Goal: Transaction & Acquisition: Purchase product/service

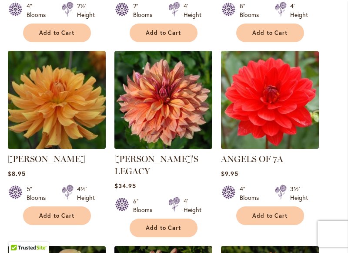
scroll to position [779, 0]
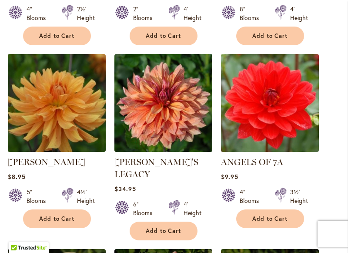
click at [37, 21] on div "4" Blooms" at bounding box center [39, 13] width 25 height 17
click at [26, 22] on div "4" Blooms" at bounding box center [30, 13] width 44 height 17
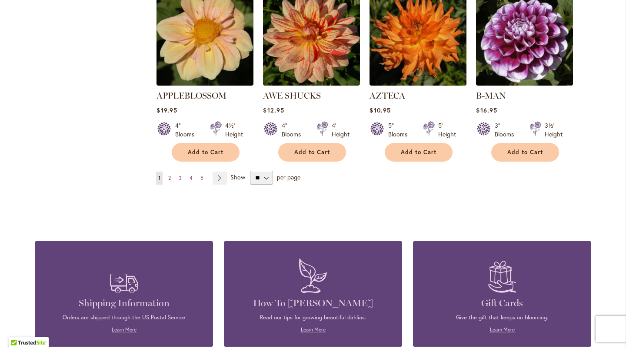
scroll to position [772, 0]
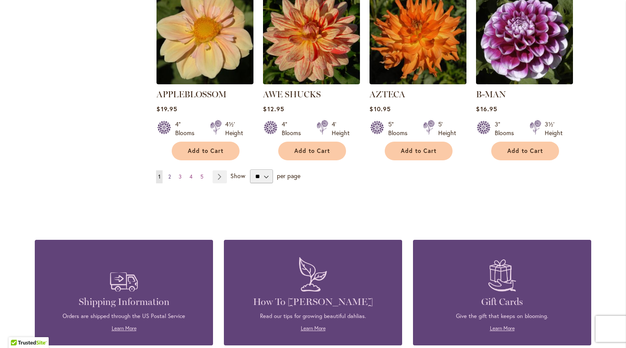
click at [170, 174] on span "2" at bounding box center [169, 177] width 3 height 7
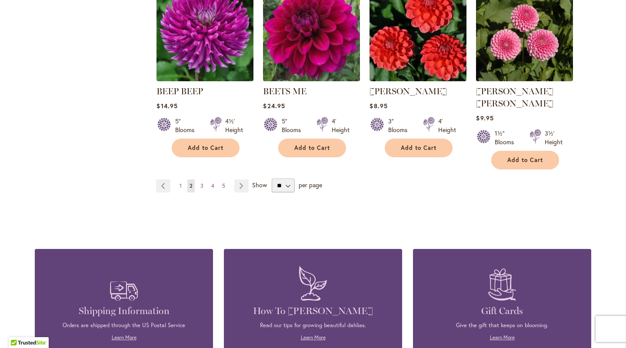
scroll to position [764, 0]
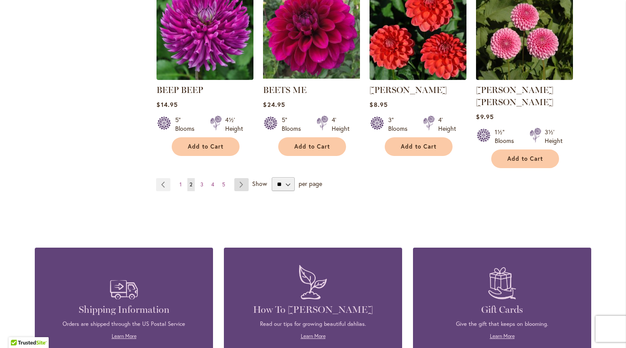
click at [243, 178] on link "Page Next" at bounding box center [241, 184] width 14 height 13
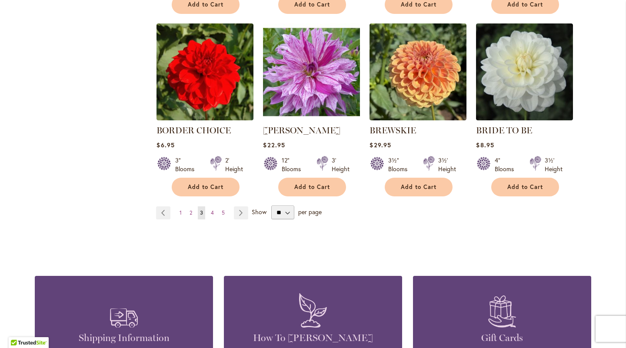
scroll to position [725, 0]
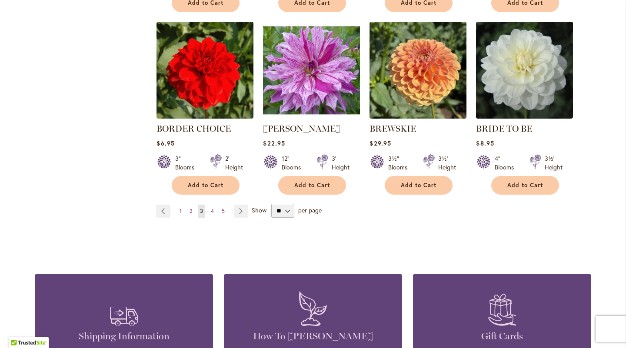
click at [216, 208] on link "Page 4" at bounding box center [212, 211] width 7 height 13
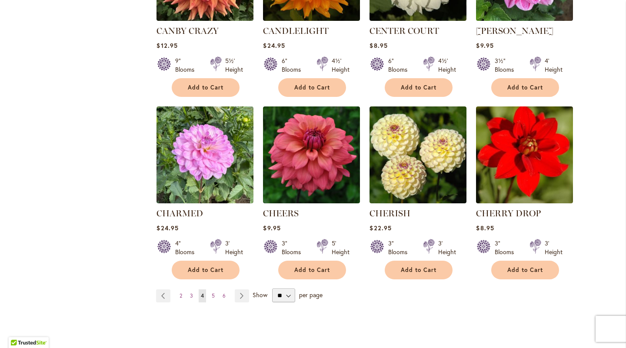
scroll to position [653, 0]
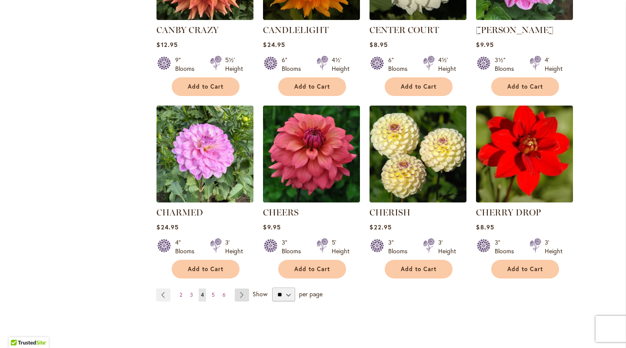
click at [244, 292] on link "Page Next" at bounding box center [242, 295] width 14 height 13
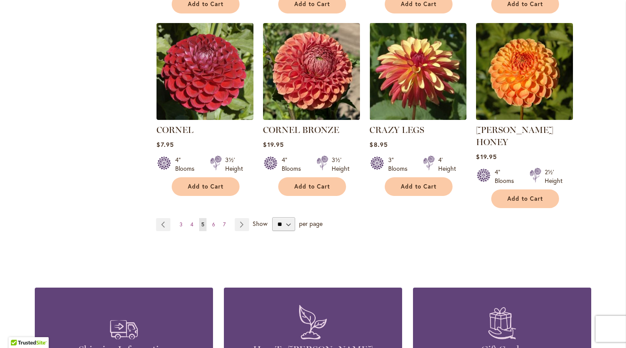
scroll to position [749, 0]
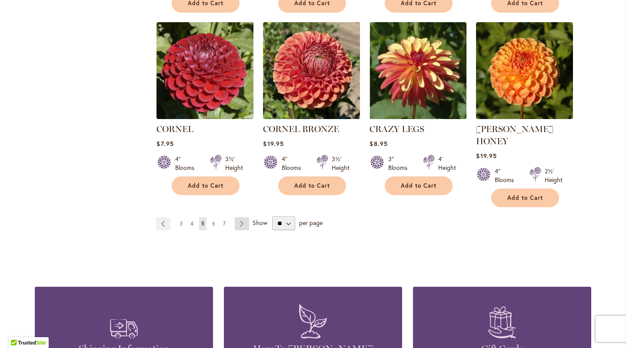
click at [243, 218] on link "Page Next" at bounding box center [242, 224] width 14 height 13
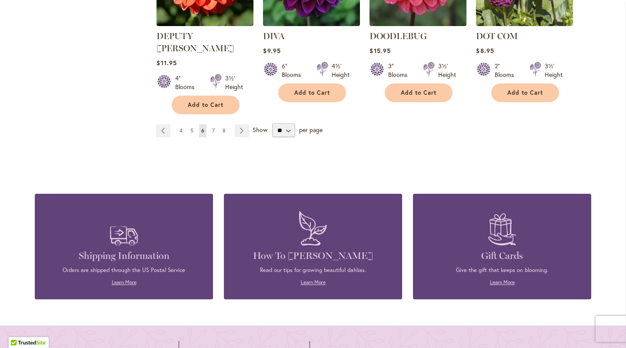
scroll to position [846, 0]
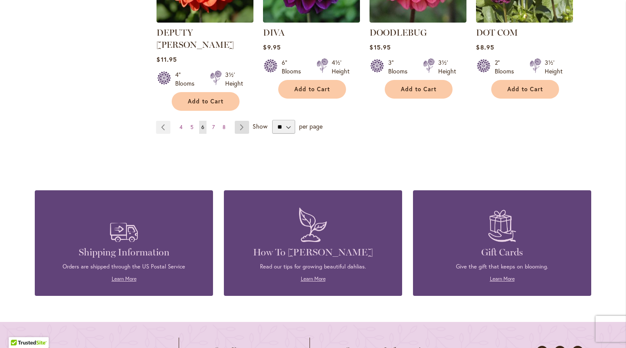
click at [241, 121] on link "Page Next" at bounding box center [242, 127] width 14 height 13
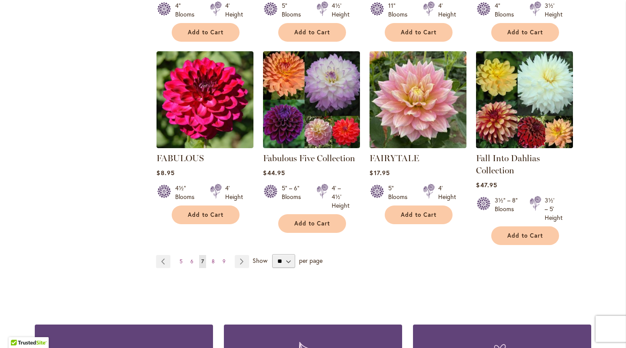
scroll to position [696, 0]
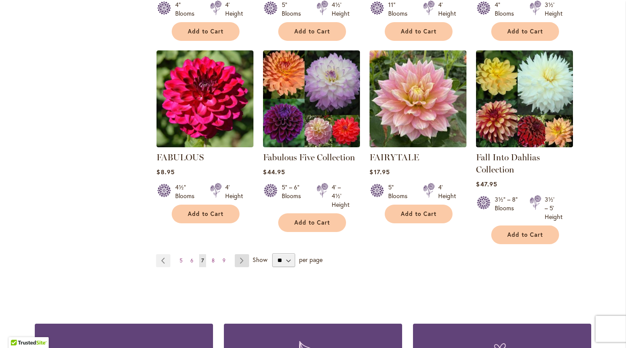
click at [243, 257] on link "Page Next" at bounding box center [242, 260] width 14 height 13
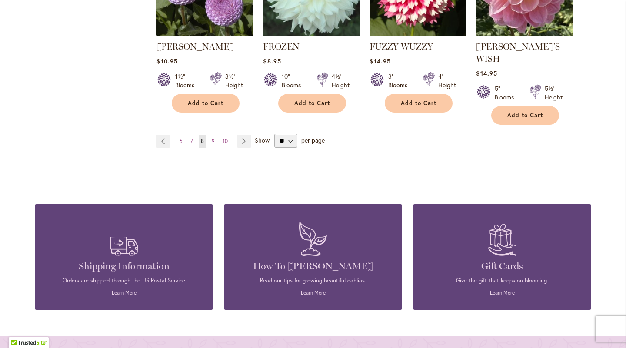
scroll to position [846, 0]
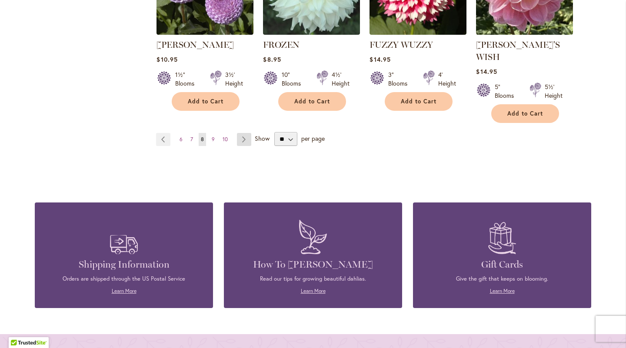
click at [243, 133] on link "Page Next" at bounding box center [244, 139] width 14 height 13
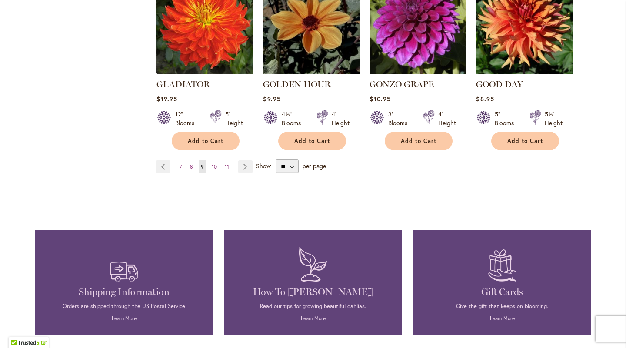
scroll to position [795, 0]
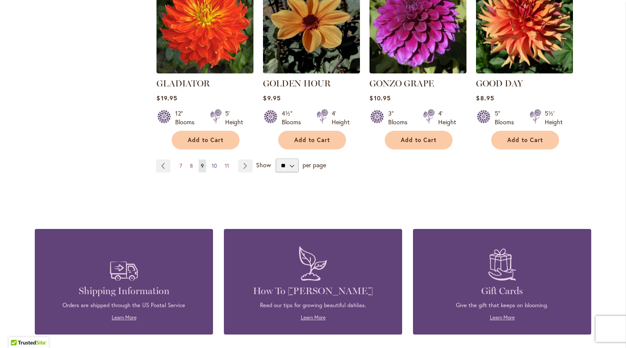
click at [215, 163] on span "10" at bounding box center [214, 166] width 5 height 7
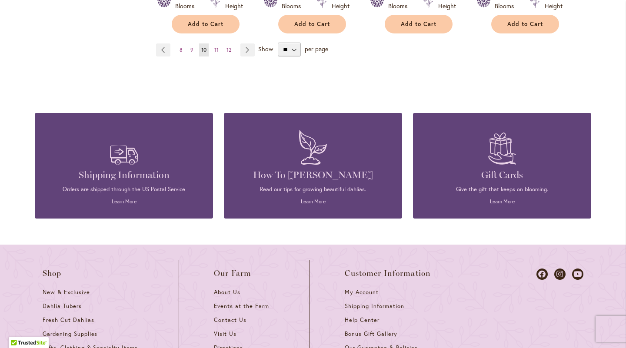
scroll to position [923, 0]
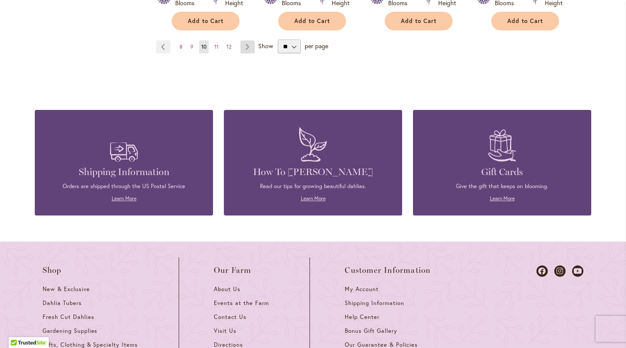
click at [243, 46] on link "Page Next" at bounding box center [248, 46] width 14 height 13
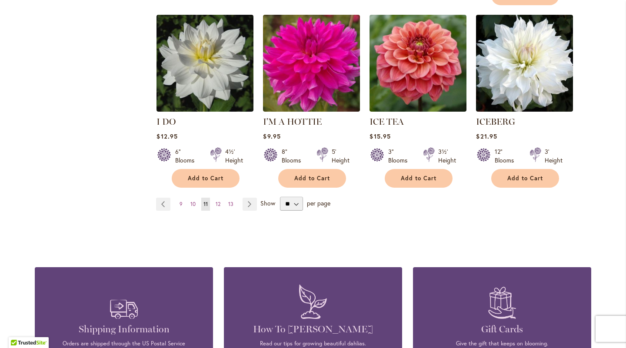
scroll to position [757, 0]
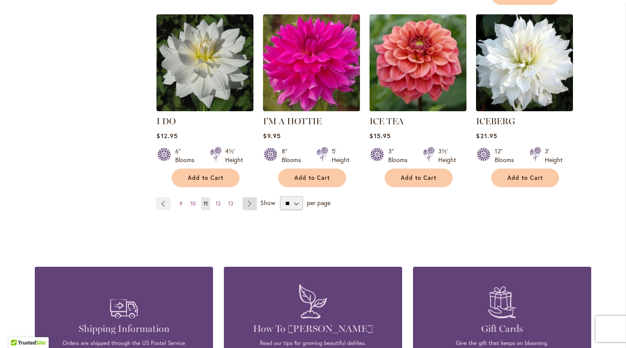
click at [249, 198] on link "Page Next" at bounding box center [250, 204] width 14 height 13
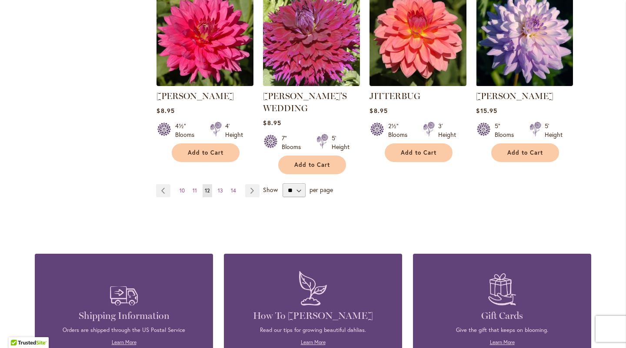
scroll to position [780, 0]
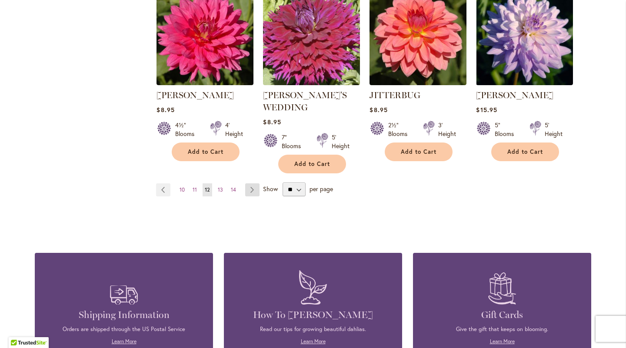
click at [250, 184] on link "Page Next" at bounding box center [252, 190] width 14 height 13
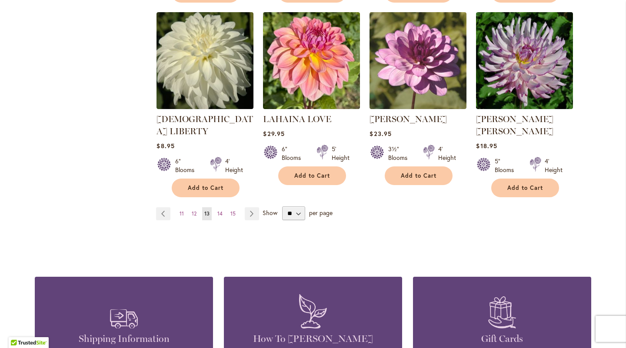
scroll to position [736, 0]
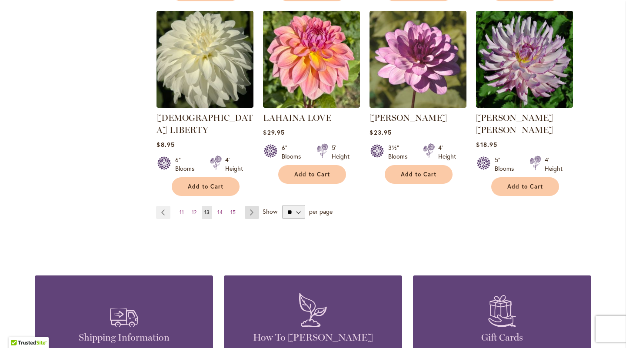
click at [253, 206] on link "Page Next" at bounding box center [252, 212] width 14 height 13
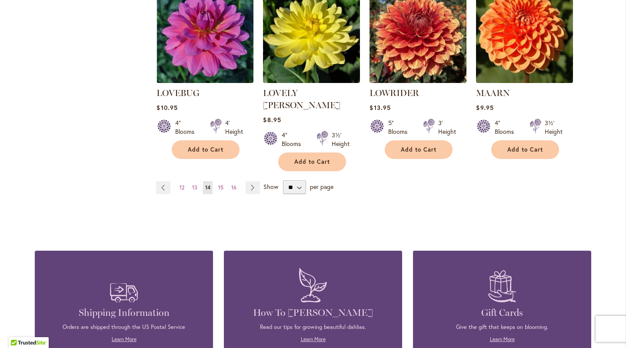
scroll to position [774, 0]
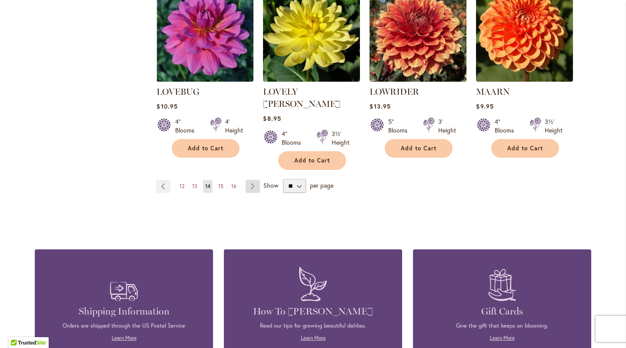
click at [249, 180] on link "Page Next" at bounding box center [253, 186] width 14 height 13
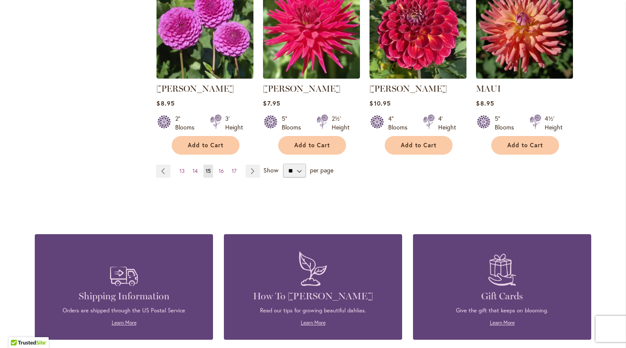
scroll to position [781, 0]
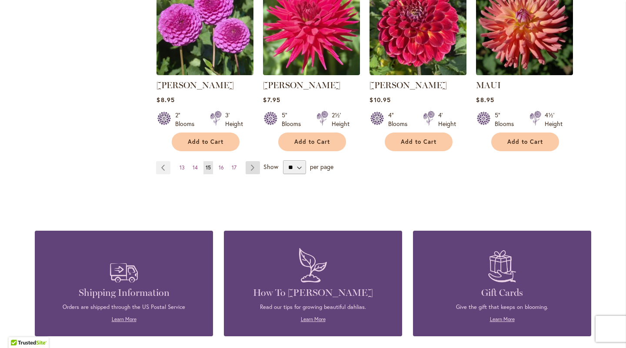
click at [251, 166] on link "Page Next" at bounding box center [253, 167] width 14 height 13
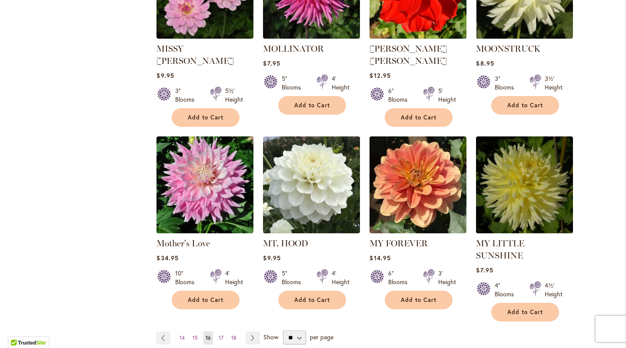
scroll to position [635, 0]
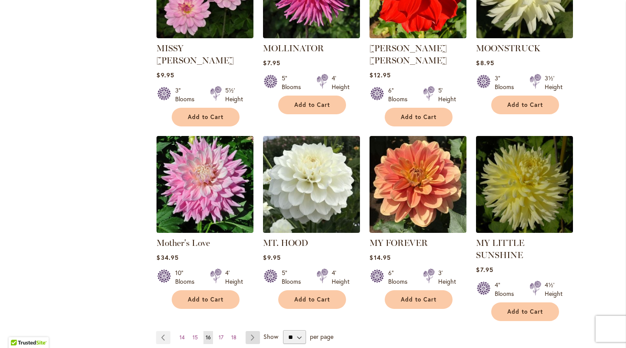
click at [255, 331] on link "Page Next" at bounding box center [253, 337] width 14 height 13
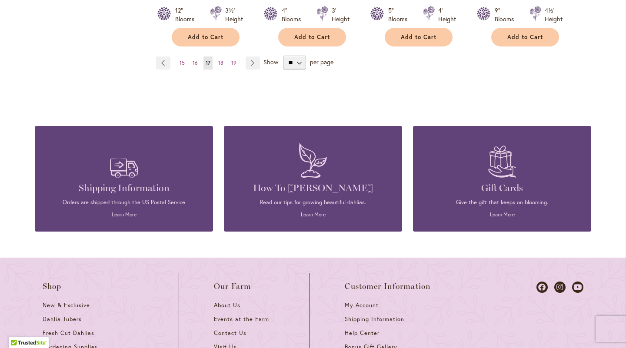
scroll to position [920, 0]
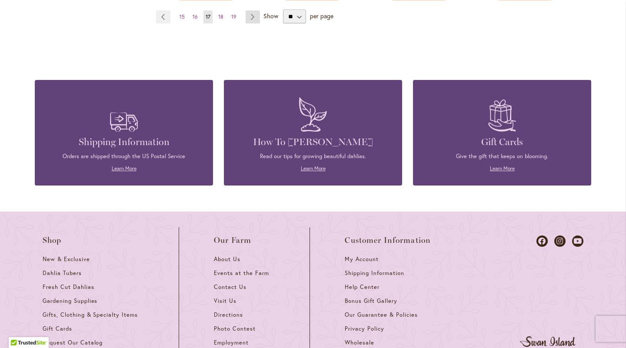
click at [251, 14] on link "Page Next" at bounding box center [253, 16] width 14 height 13
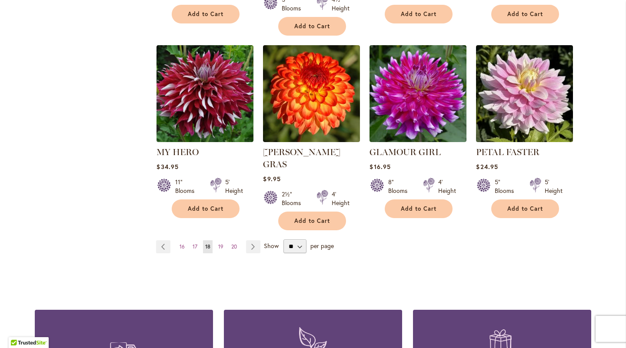
scroll to position [727, 0]
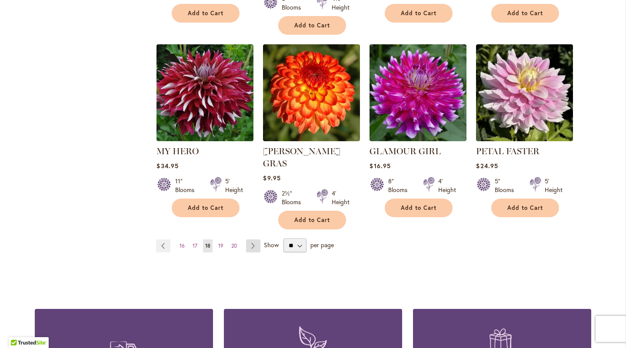
click at [254, 240] on link "Page Next" at bounding box center [253, 246] width 14 height 13
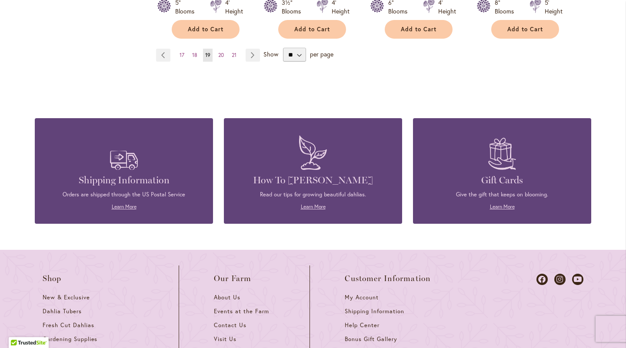
scroll to position [906, 0]
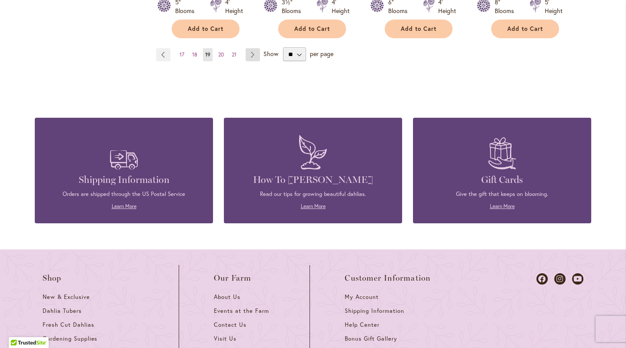
click at [254, 48] on link "Page Next" at bounding box center [253, 54] width 14 height 13
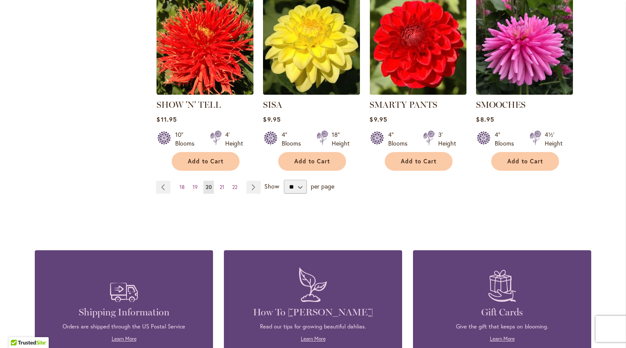
scroll to position [762, 0]
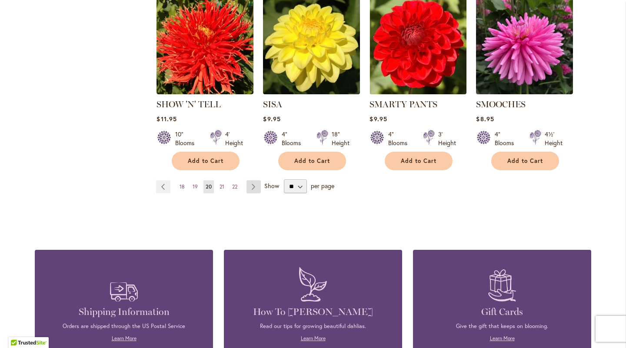
click at [254, 181] on link "Page Next" at bounding box center [254, 187] width 14 height 13
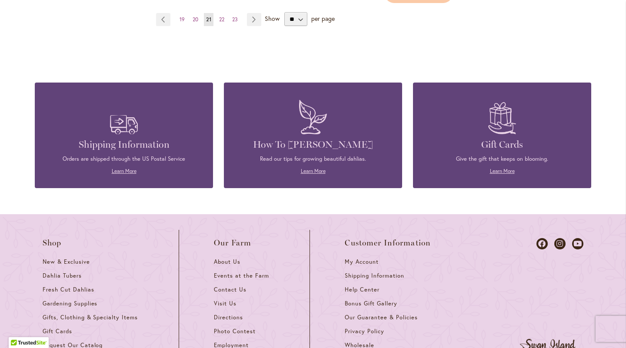
scroll to position [937, 0]
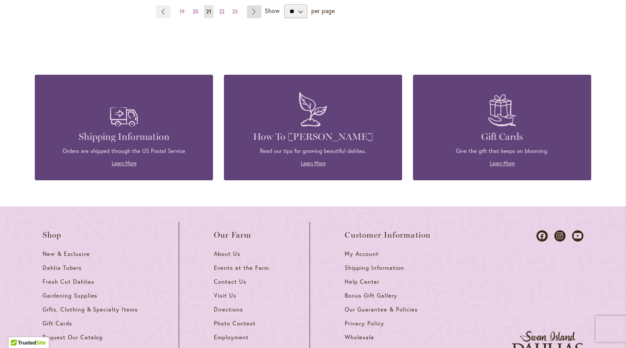
click at [257, 8] on link "Page Next" at bounding box center [254, 11] width 14 height 13
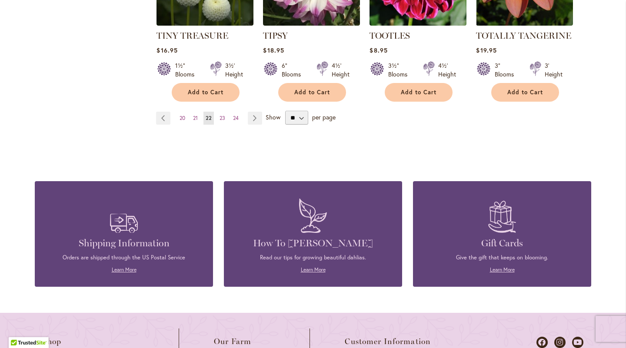
scroll to position [820, 0]
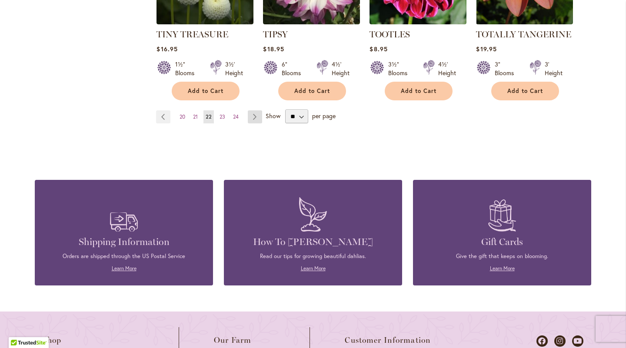
click at [257, 115] on link "Page Next" at bounding box center [255, 116] width 14 height 13
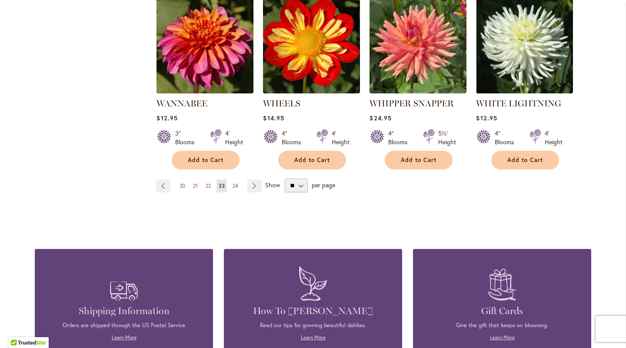
scroll to position [764, 0]
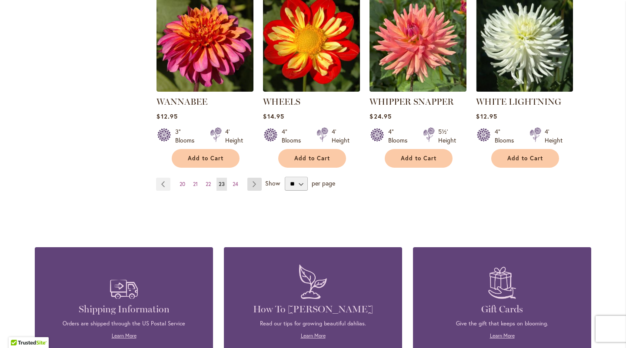
click at [254, 178] on link "Page Next" at bounding box center [255, 184] width 14 height 13
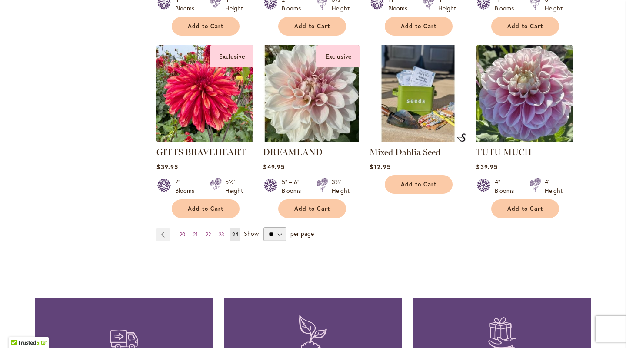
scroll to position [712, 0]
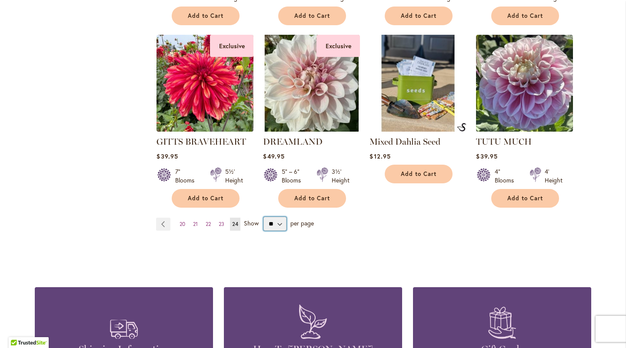
select select "**"
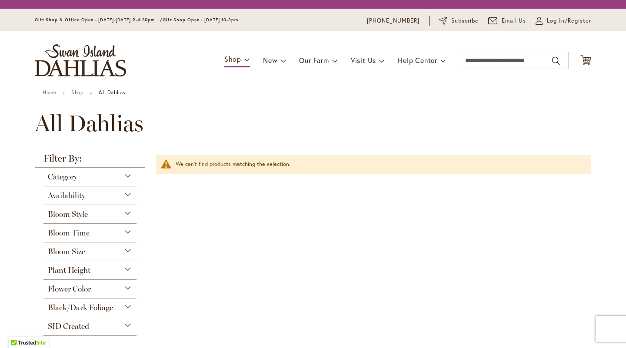
click at [130, 286] on div "Flower Color" at bounding box center [90, 287] width 93 height 14
click at [129, 288] on div "Flower Color" at bounding box center [90, 287] width 93 height 14
click at [124, 289] on div "Flower Color" at bounding box center [90, 287] width 93 height 14
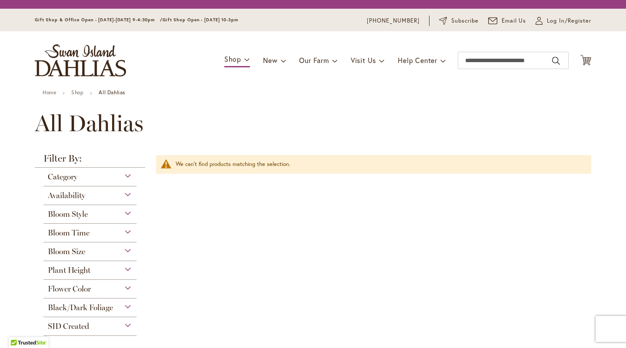
click at [198, 178] on div "Filter by: Clear All We can't find products matching the selection." at bounding box center [371, 219] width 441 height 131
click at [200, 113] on h1 "All Dahlias" at bounding box center [313, 123] width 557 height 26
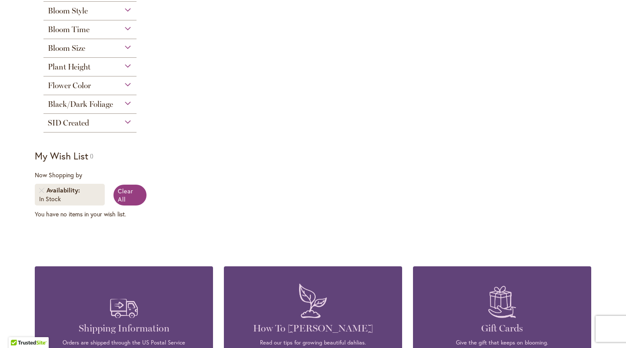
scroll to position [83, 0]
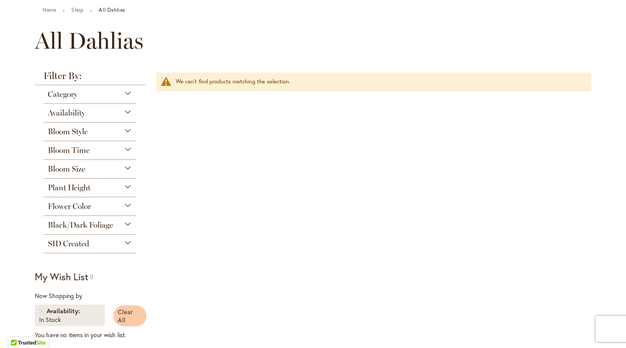
click at [130, 312] on span "Clear All" at bounding box center [126, 316] width 16 height 17
click at [130, 311] on span "Clear All" at bounding box center [126, 316] width 16 height 17
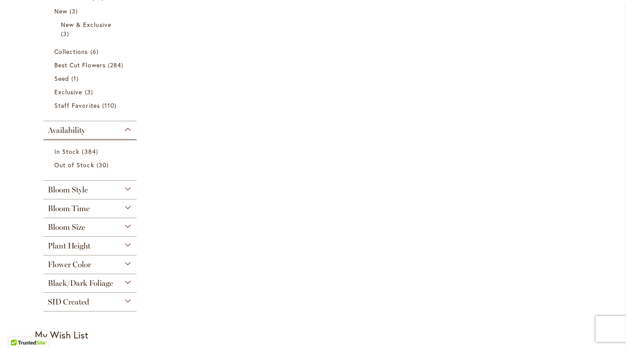
scroll to position [268, 0]
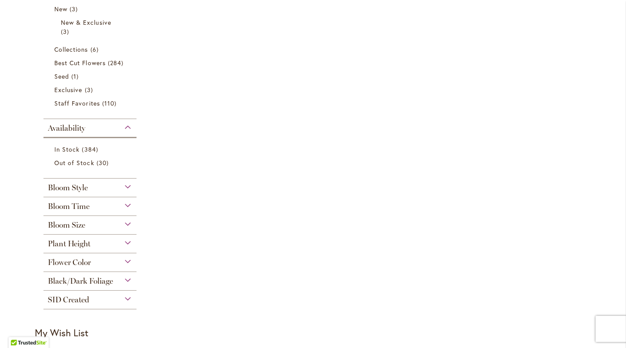
click at [128, 259] on div "Flower Color" at bounding box center [90, 261] width 93 height 14
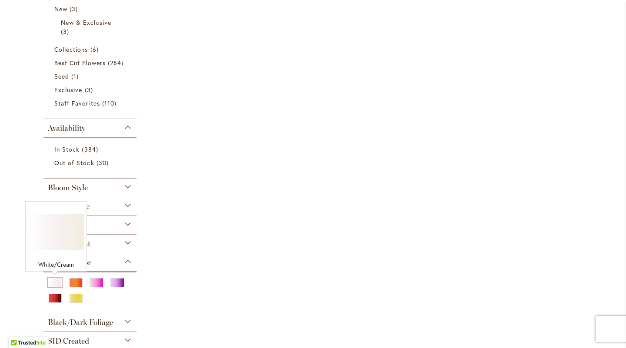
click at [54, 283] on div "White/Cream" at bounding box center [55, 282] width 14 height 9
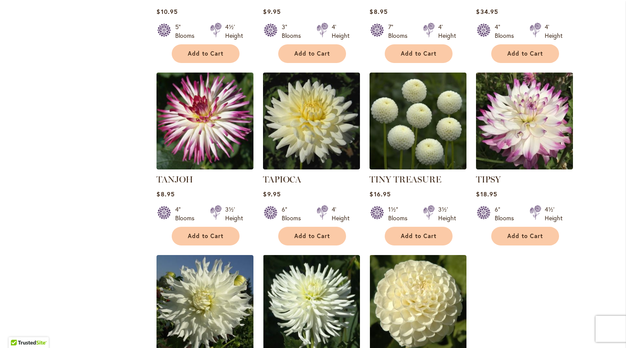
scroll to position [1472, 0]
